Goal: Task Accomplishment & Management: Use online tool/utility

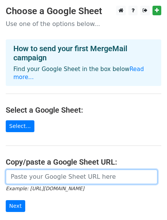
click at [26, 175] on input "url" at bounding box center [82, 177] width 152 height 15
paste input "[URL][DOMAIN_NAME]"
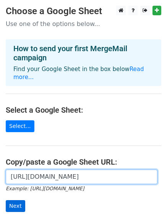
type input "[URL][DOMAIN_NAME]"
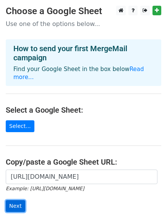
click at [13, 200] on input "Next" at bounding box center [16, 206] width 20 height 12
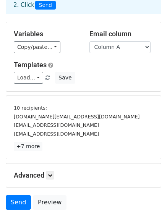
scroll to position [104, 0]
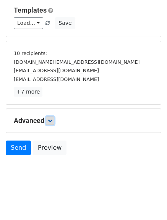
click at [52, 119] on link at bounding box center [50, 121] width 8 height 8
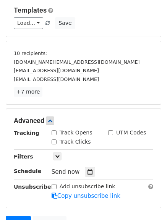
drag, startPoint x: 56, startPoint y: 131, endPoint x: 56, endPoint y: 135, distance: 3.8
click at [56, 131] on input "Track Opens" at bounding box center [54, 132] width 5 height 5
checkbox input "true"
click at [53, 142] on input "Track Clicks" at bounding box center [54, 142] width 5 height 5
checkbox input "true"
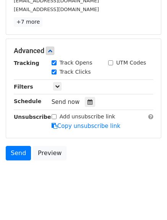
scroll to position [179, 0]
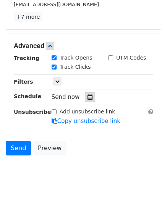
click at [88, 96] on icon at bounding box center [90, 96] width 5 height 5
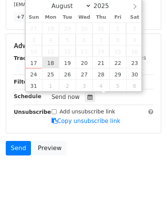
type input "2025-08-18 12:00"
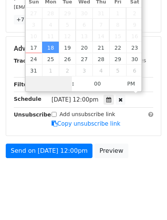
scroll to position [0, 0]
click at [48, 79] on input "Hour" at bounding box center [49, 84] width 47 height 15
type input "4"
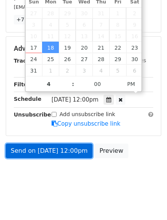
type input "2025-08-18 16:00"
click at [47, 149] on link "Send on Aug 18 at 12:00pm" at bounding box center [49, 151] width 87 height 15
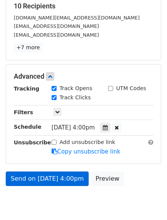
scroll to position [179, 0]
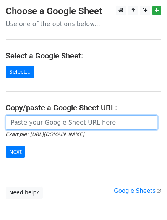
click at [60, 118] on input "url" at bounding box center [82, 123] width 152 height 15
type input "[URL][DOMAIN_NAME]"
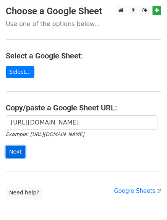
click at [15, 151] on input "Next" at bounding box center [16, 152] width 20 height 12
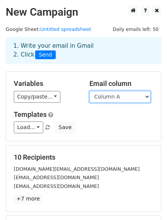
click at [111, 99] on select "Column A Column B Column C" at bounding box center [120, 97] width 61 height 12
select select "Column B"
click at [90, 91] on select "Column A Column B Column C" at bounding box center [120, 97] width 61 height 12
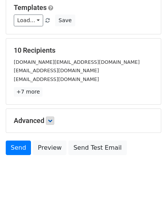
scroll to position [77, 0]
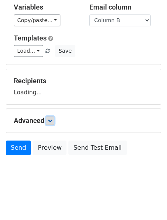
click at [50, 122] on icon at bounding box center [50, 121] width 5 height 5
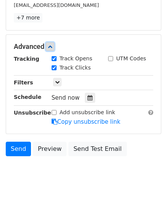
scroll to position [182, 0]
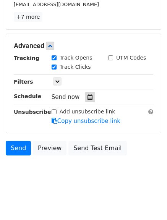
click at [88, 99] on icon at bounding box center [90, 96] width 5 height 5
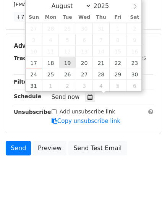
type input "2025-08-19 12:00"
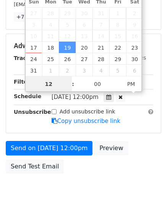
scroll to position [0, 0]
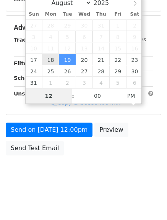
type input "5"
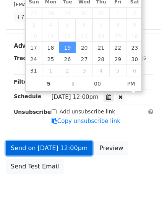
type input "2025-08-19 17:00"
click at [52, 144] on link "Send on Aug 19 at 12:00pm" at bounding box center [49, 148] width 87 height 15
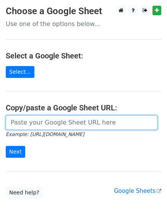
drag, startPoint x: 43, startPoint y: 126, endPoint x: 52, endPoint y: 130, distance: 9.1
click at [45, 126] on input "url" at bounding box center [82, 123] width 152 height 15
type input "[URL][DOMAIN_NAME]"
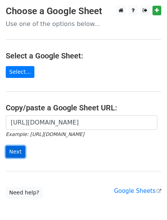
click at [16, 152] on input "Next" at bounding box center [16, 152] width 20 height 12
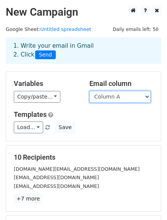
click at [119, 99] on select "Column A Column B Column C" at bounding box center [120, 97] width 61 height 12
select select "Column C"
click at [90, 91] on select "Column A Column B Column C" at bounding box center [120, 97] width 61 height 12
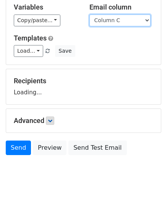
scroll to position [77, 0]
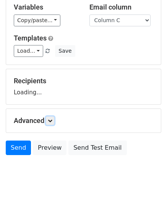
click at [56, 122] on h5 "Advanced" at bounding box center [84, 121] width 140 height 8
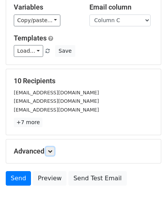
drag, startPoint x: 50, startPoint y: 148, endPoint x: 82, endPoint y: 141, distance: 33.0
click at [51, 149] on link at bounding box center [50, 151] width 8 height 8
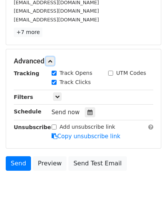
scroll to position [174, 0]
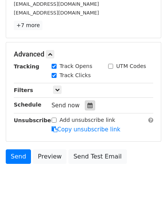
click at [88, 107] on icon at bounding box center [90, 105] width 5 height 5
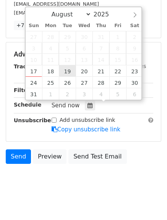
type input "2025-08-19 12:00"
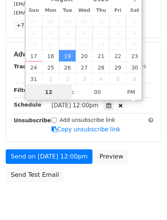
scroll to position [170, 0]
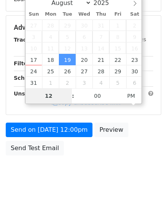
type input "6"
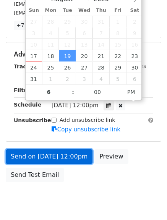
type input "2025-08-19 18:00"
click at [50, 150] on link "Send on Aug 19 at 12:00pm" at bounding box center [49, 157] width 87 height 15
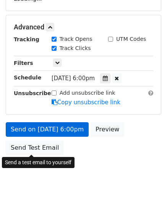
scroll to position [170, 0]
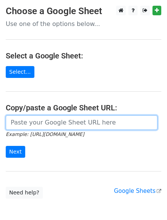
drag, startPoint x: 46, startPoint y: 119, endPoint x: 50, endPoint y: 125, distance: 7.1
click at [46, 119] on input "url" at bounding box center [82, 123] width 152 height 15
type input "[URL][DOMAIN_NAME]"
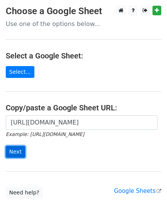
click at [11, 149] on input "Next" at bounding box center [16, 152] width 20 height 12
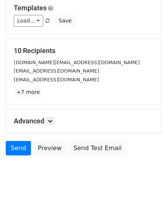
scroll to position [107, 0]
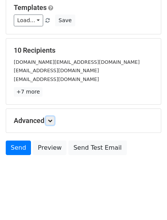
drag, startPoint x: 50, startPoint y: 120, endPoint x: 63, endPoint y: 124, distance: 14.0
click at [50, 120] on icon at bounding box center [50, 121] width 5 height 5
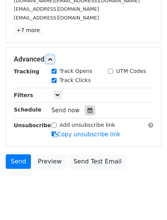
scroll to position [178, 0]
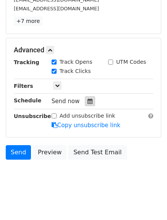
click at [88, 104] on icon at bounding box center [90, 101] width 5 height 5
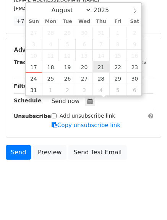
type input "2025-08-21 12:00"
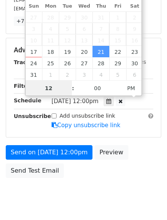
scroll to position [0, 0]
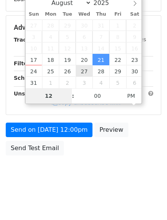
type input "7"
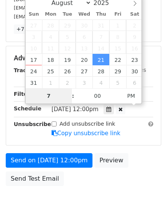
scroll to position [178, 0]
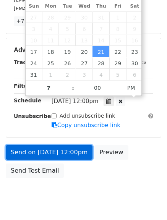
type input "2025-08-21 19:00"
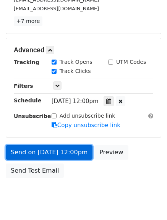
click at [60, 154] on link "Send on Aug 21 at 12:00pm" at bounding box center [49, 152] width 87 height 15
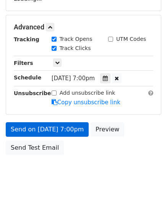
scroll to position [170, 0]
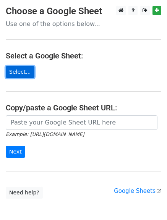
click at [14, 71] on link "Select..." at bounding box center [20, 72] width 29 height 12
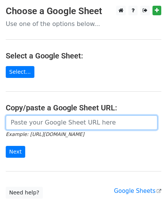
drag, startPoint x: 27, startPoint y: 124, endPoint x: 42, endPoint y: 148, distance: 27.8
click at [28, 124] on input "url" at bounding box center [82, 123] width 152 height 15
type input "https://docs.google.com/spreadsheets/d/1L_w-b74steQE-DHPQlojWgFU6smNLV40g7bemI4…"
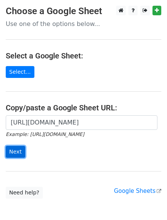
click at [14, 151] on input "Next" at bounding box center [16, 152] width 20 height 12
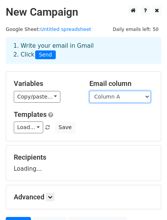
click at [120, 95] on select "Column A Column B Column C" at bounding box center [120, 97] width 61 height 12
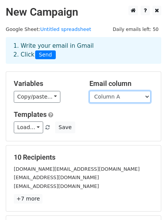
click at [116, 92] on select "Column A Column B Column C" at bounding box center [120, 97] width 61 height 12
select select "Column B"
click at [90, 91] on select "Column A Column B Column C" at bounding box center [120, 97] width 61 height 12
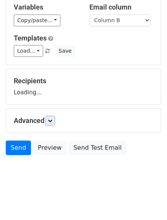
drag, startPoint x: 54, startPoint y: 121, endPoint x: 55, endPoint y: 132, distance: 10.7
click at [54, 120] on link at bounding box center [50, 121] width 8 height 8
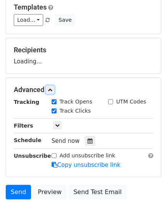
scroll to position [147, 0]
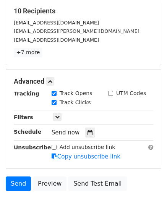
click at [90, 132] on div at bounding box center [90, 133] width 10 height 10
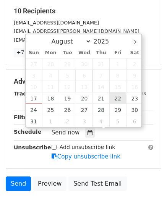
type input "2025-08-22 12:00"
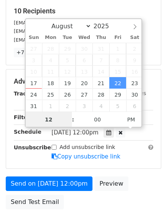
scroll to position [0, 0]
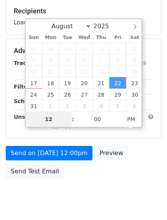
type input "8"
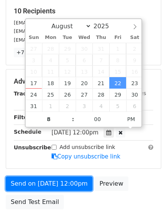
type input "2025-08-22 20:00"
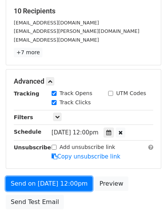
click at [51, 185] on link "Send on Aug 22 at 12:00pm" at bounding box center [49, 184] width 87 height 15
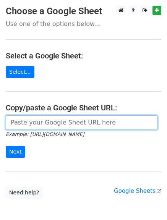
click at [32, 121] on input "url" at bounding box center [82, 123] width 152 height 15
type input "[URL][DOMAIN_NAME]"
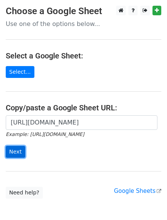
click at [15, 153] on input "Next" at bounding box center [16, 152] width 20 height 12
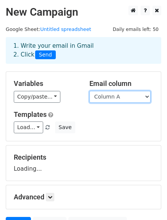
click at [116, 98] on select "Column A Column B Column C" at bounding box center [120, 97] width 61 height 12
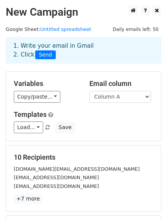
click at [112, 103] on div "Variables Copy/paste... {{Column A}} {{Column B}} {{Column C}} Email column Col…" at bounding box center [83, 106] width 155 height 69
click at [107, 94] on select "Column A Column B Column C" at bounding box center [120, 97] width 61 height 12
select select "Column C"
click at [90, 91] on select "Column A Column B Column C" at bounding box center [120, 97] width 61 height 12
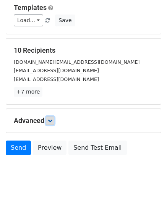
click at [50, 119] on icon at bounding box center [50, 121] width 5 height 5
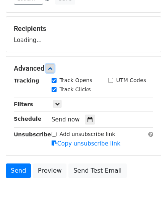
scroll to position [148, 0]
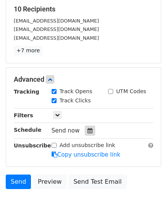
click at [85, 129] on div at bounding box center [90, 131] width 10 height 10
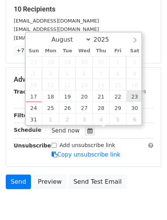
type input "[DATE] 12:00"
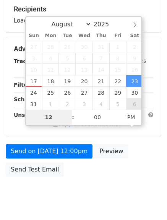
type input "9"
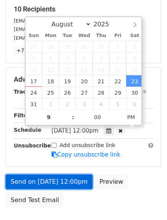
type input "[DATE] 21:00"
click at [46, 186] on link "Send on [DATE] 12:00pm" at bounding box center [49, 182] width 87 height 15
